Goal: Find contact information: Obtain details needed to contact an individual or organization

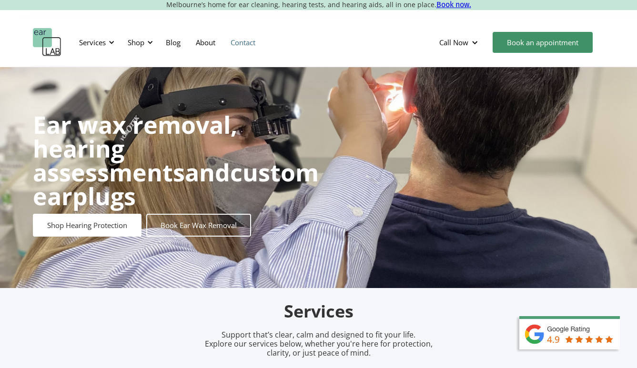
click at [232, 45] on link "Contact" at bounding box center [243, 43] width 40 height 28
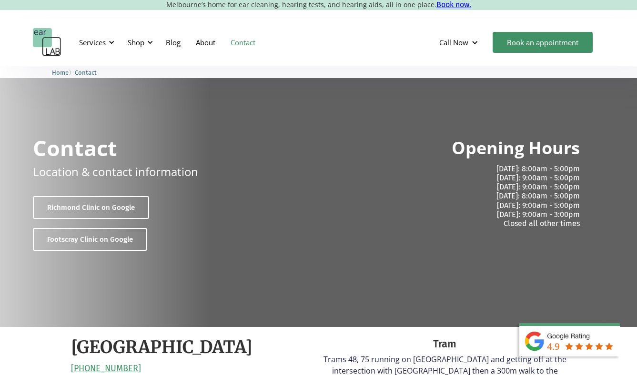
click at [33, 43] on img "home" at bounding box center [47, 42] width 29 height 29
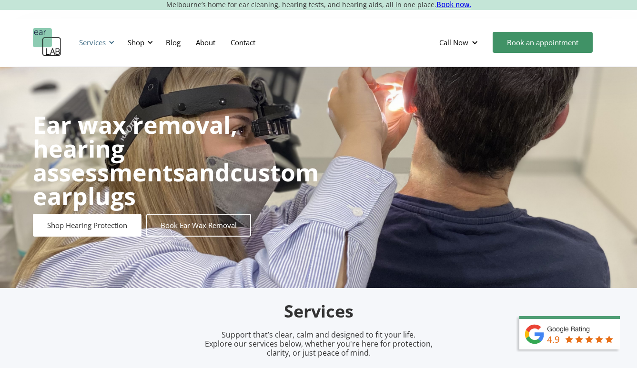
click at [110, 44] on div at bounding box center [111, 42] width 7 height 7
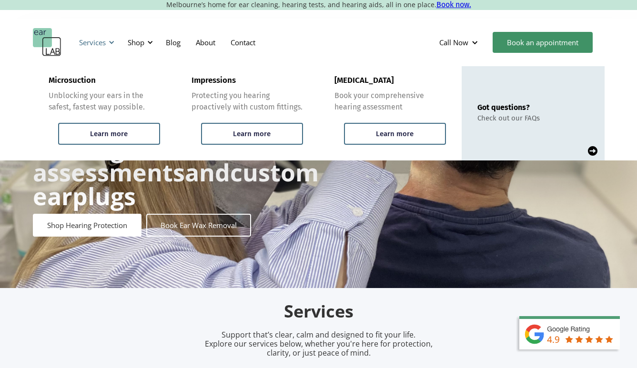
click at [105, 46] on div "Services" at bounding box center [92, 43] width 27 height 10
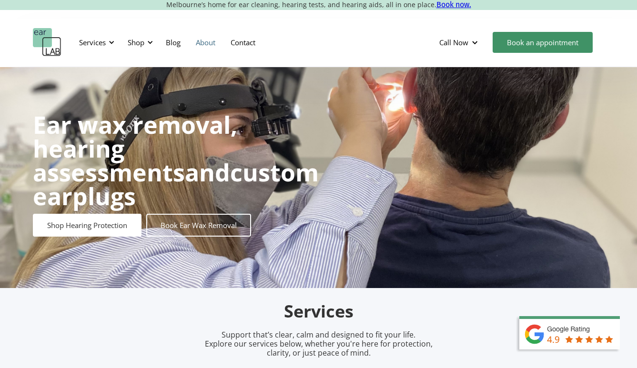
click at [202, 42] on link "About" at bounding box center [205, 43] width 35 height 28
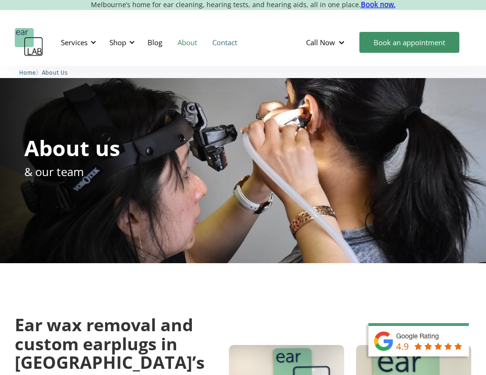
click at [221, 38] on link "Contact" at bounding box center [225, 43] width 40 height 28
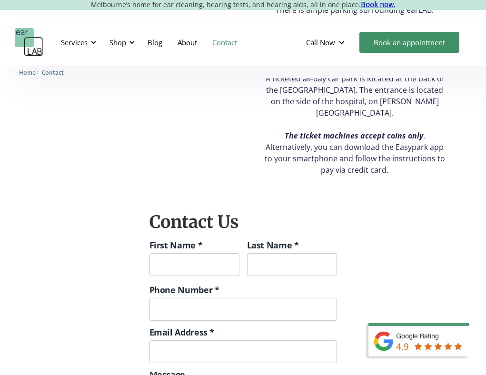
scroll to position [839, 0]
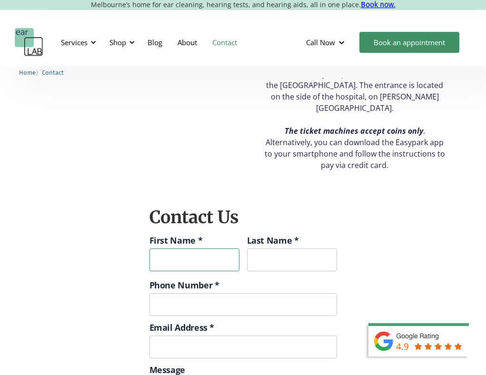
click at [172, 249] on input "First Name *" at bounding box center [195, 260] width 90 height 23
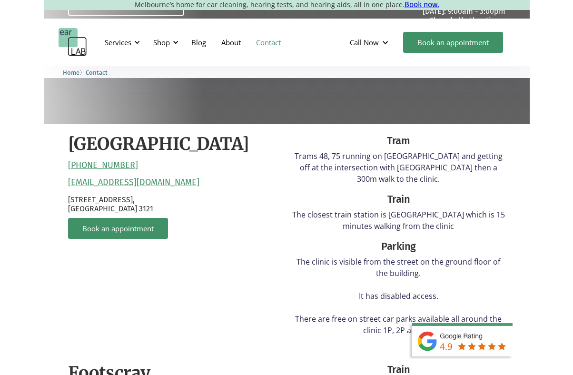
scroll to position [204, 0]
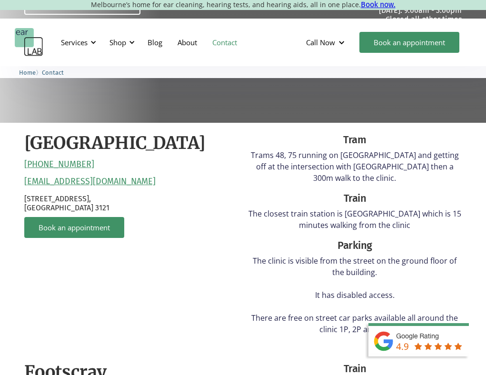
click at [116, 181] on link "[EMAIL_ADDRESS][DOMAIN_NAME]" at bounding box center [89, 182] width 131 height 10
drag, startPoint x: 142, startPoint y: 181, endPoint x: 15, endPoint y: 179, distance: 127.2
copy link "[EMAIL_ADDRESS][DOMAIN_NAME]"
